Goal: Task Accomplishment & Management: Use online tool/utility

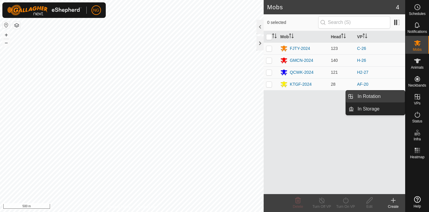
click at [387, 95] on link "In Rotation" at bounding box center [379, 96] width 51 height 12
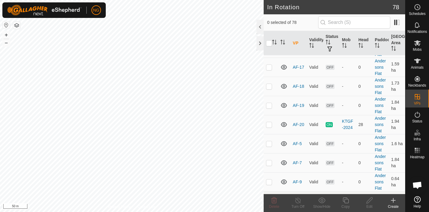
scroll to position [86, 0]
click at [269, 141] on p-checkbox at bounding box center [269, 142] width 6 height 5
checkbox input "true"
click at [347, 199] on icon at bounding box center [345, 199] width 7 height 7
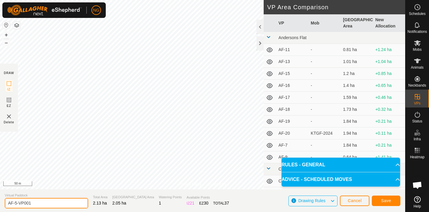
click at [33, 203] on input "AF-5-VP001" at bounding box center [46, 203] width 83 height 10
type input "AF-27"
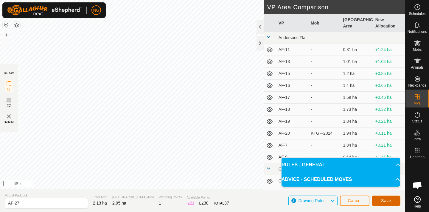
click at [385, 198] on span "Save" at bounding box center [386, 200] width 10 height 5
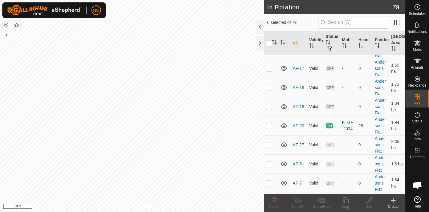
scroll to position [87, 0]
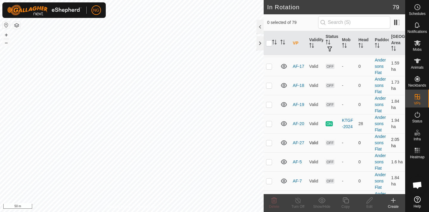
click at [269, 141] on p-checkbox at bounding box center [269, 142] width 6 height 5
checkbox input "true"
click at [347, 199] on icon at bounding box center [345, 199] width 7 height 7
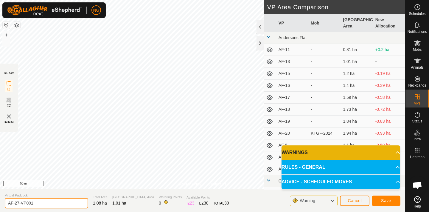
click at [41, 204] on input "AF-27-VP001" at bounding box center [46, 203] width 83 height 10
type input "AF-29"
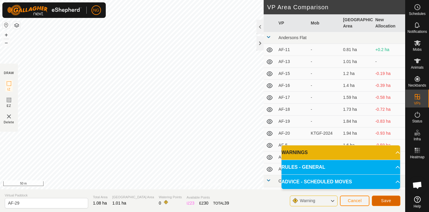
click at [386, 198] on span "Save" at bounding box center [386, 200] width 10 height 5
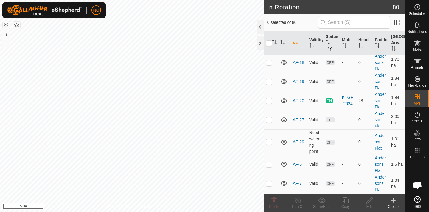
scroll to position [119, 0]
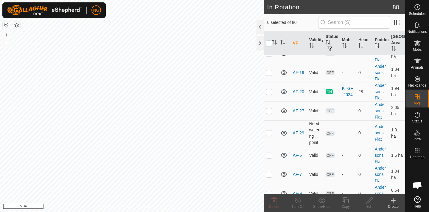
click at [269, 133] on p-checkbox at bounding box center [269, 132] width 6 height 5
checkbox input "true"
click at [348, 200] on icon at bounding box center [346, 200] width 6 height 6
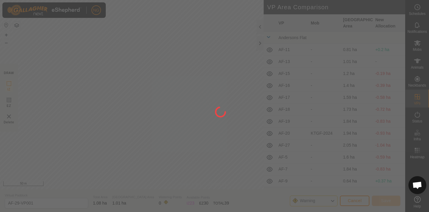
click at [90, 166] on div "NG Schedules Notifications Mobs Animals Neckbands VPs Status Infra Heatmap Help…" at bounding box center [214, 106] width 429 height 212
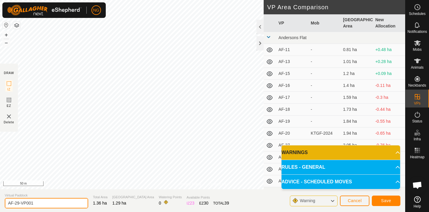
click at [41, 204] on input "AF-29-VP001" at bounding box center [46, 203] width 83 height 10
type input "AF-30"
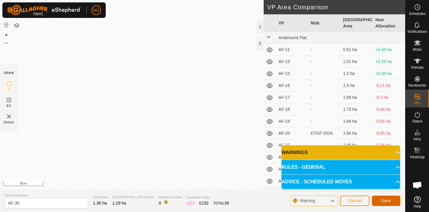
click at [385, 199] on span "Save" at bounding box center [386, 200] width 10 height 5
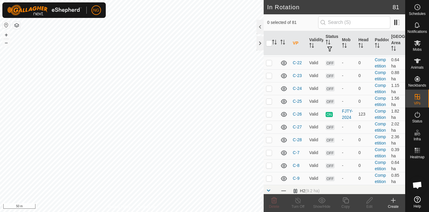
scroll to position [457, 0]
click at [269, 138] on p-checkbox at bounding box center [269, 138] width 6 height 5
checkbox input "true"
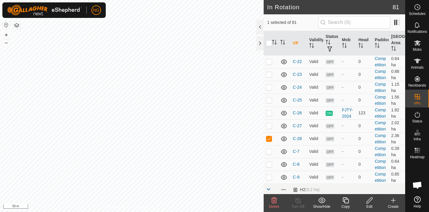
click at [346, 199] on icon at bounding box center [345, 199] width 7 height 7
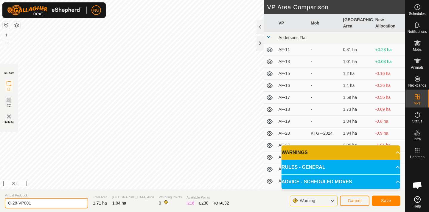
click at [39, 203] on input "C-28-VP001" at bounding box center [46, 203] width 83 height 10
type input "C-29"
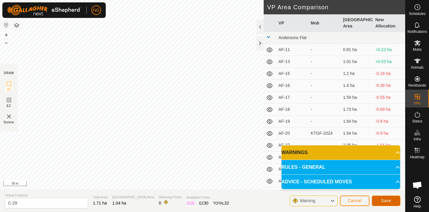
click at [382, 198] on span "Save" at bounding box center [386, 200] width 10 height 5
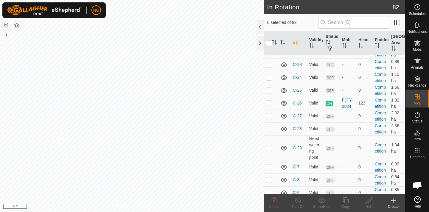
scroll to position [470, 0]
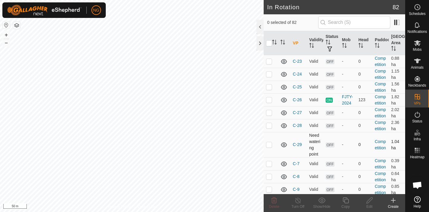
click at [268, 144] on p-checkbox at bounding box center [269, 144] width 6 height 5
checkbox input "true"
click at [346, 198] on icon at bounding box center [346, 200] width 6 height 6
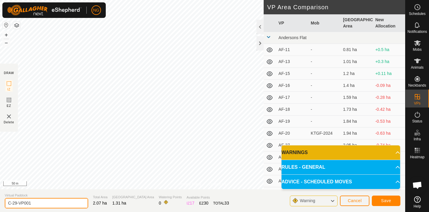
click at [36, 205] on input "C-29-VP001" at bounding box center [46, 203] width 83 height 10
type input "C-30"
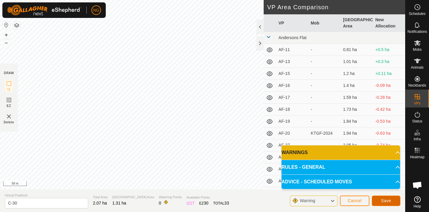
click at [385, 198] on span "Save" at bounding box center [386, 200] width 10 height 5
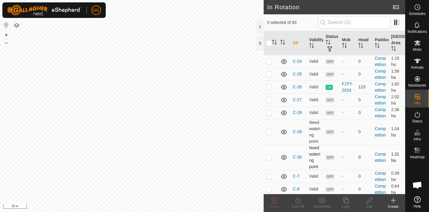
scroll to position [483, 0]
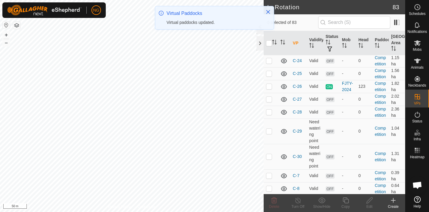
click at [270, 156] on p-checkbox at bounding box center [269, 156] width 6 height 5
checkbox input "true"
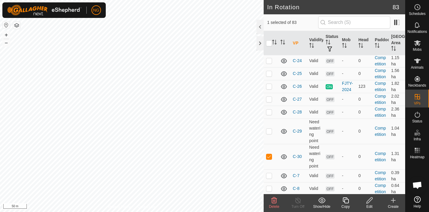
click at [346, 199] on icon at bounding box center [345, 199] width 7 height 7
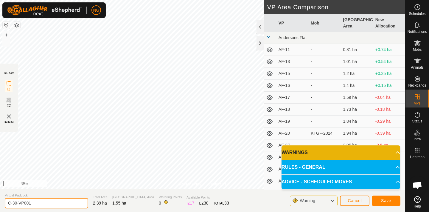
click at [40, 201] on input "C-30-VP001" at bounding box center [46, 203] width 83 height 10
type input "C-1"
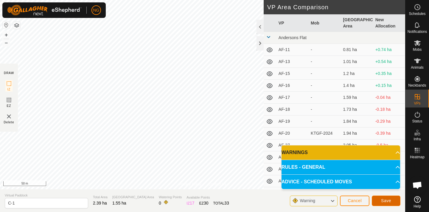
click at [389, 199] on span "Save" at bounding box center [386, 200] width 10 height 5
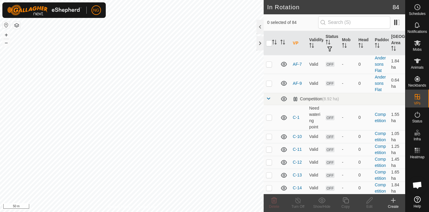
scroll to position [253, 0]
click at [269, 118] on p-checkbox at bounding box center [269, 118] width 6 height 5
checkbox input "true"
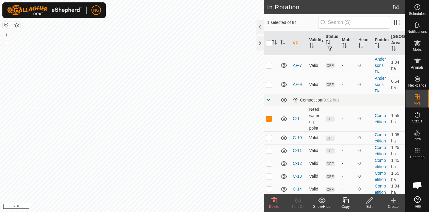
click at [345, 199] on icon at bounding box center [346, 200] width 6 height 6
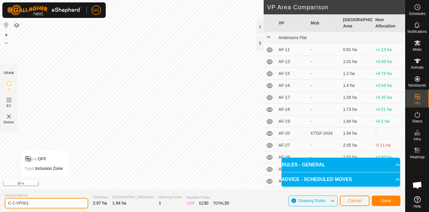
click at [33, 203] on input "C-1-VP001" at bounding box center [46, 203] width 83 height 10
type input "C-2"
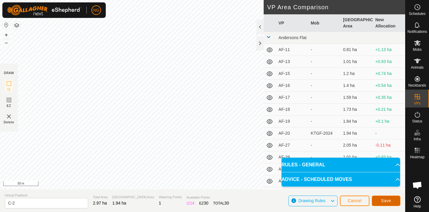
click at [388, 199] on span "Save" at bounding box center [386, 200] width 10 height 5
